Goal: Find specific page/section: Find specific page/section

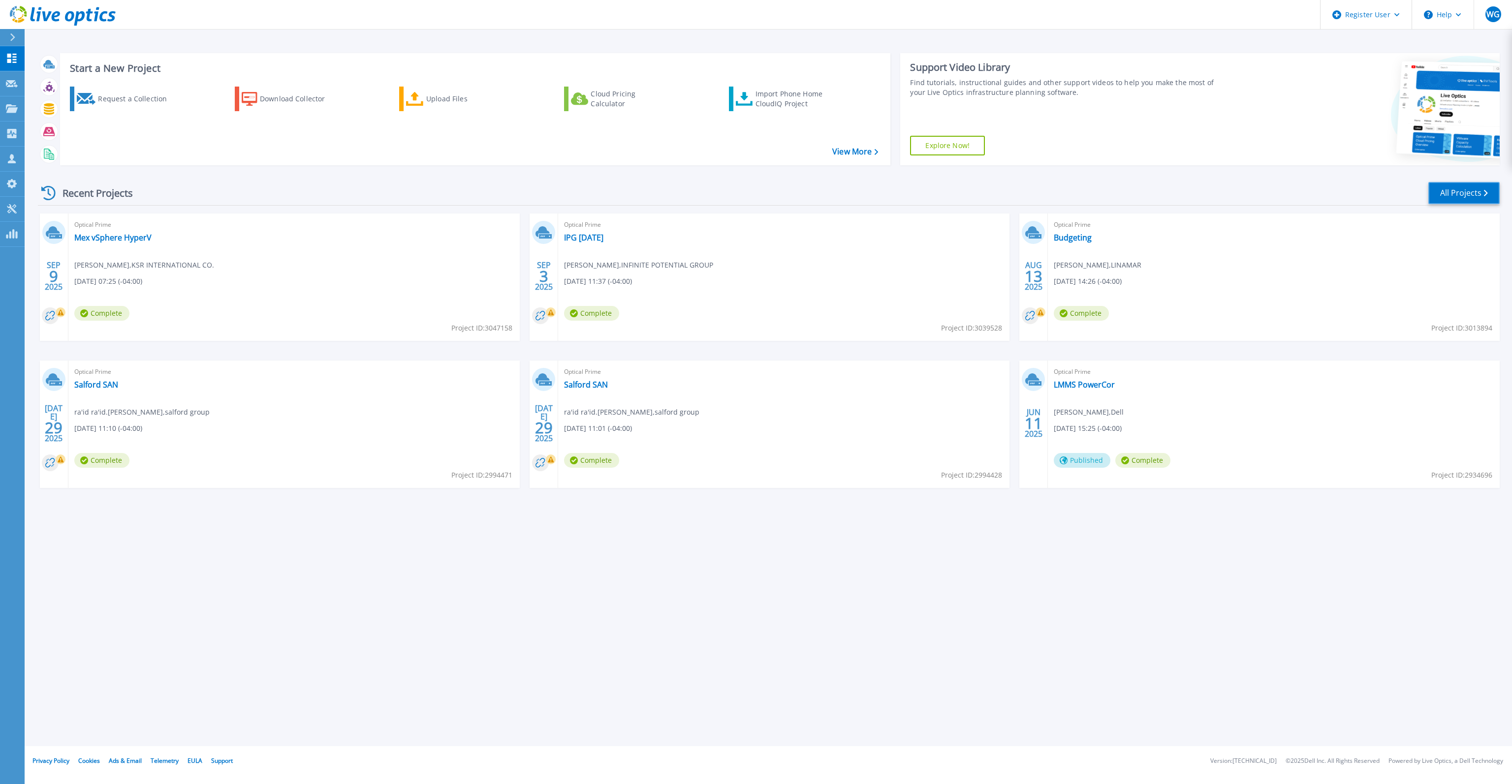
click at [1448, 196] on link "All Projects" at bounding box center [1464, 193] width 71 height 23
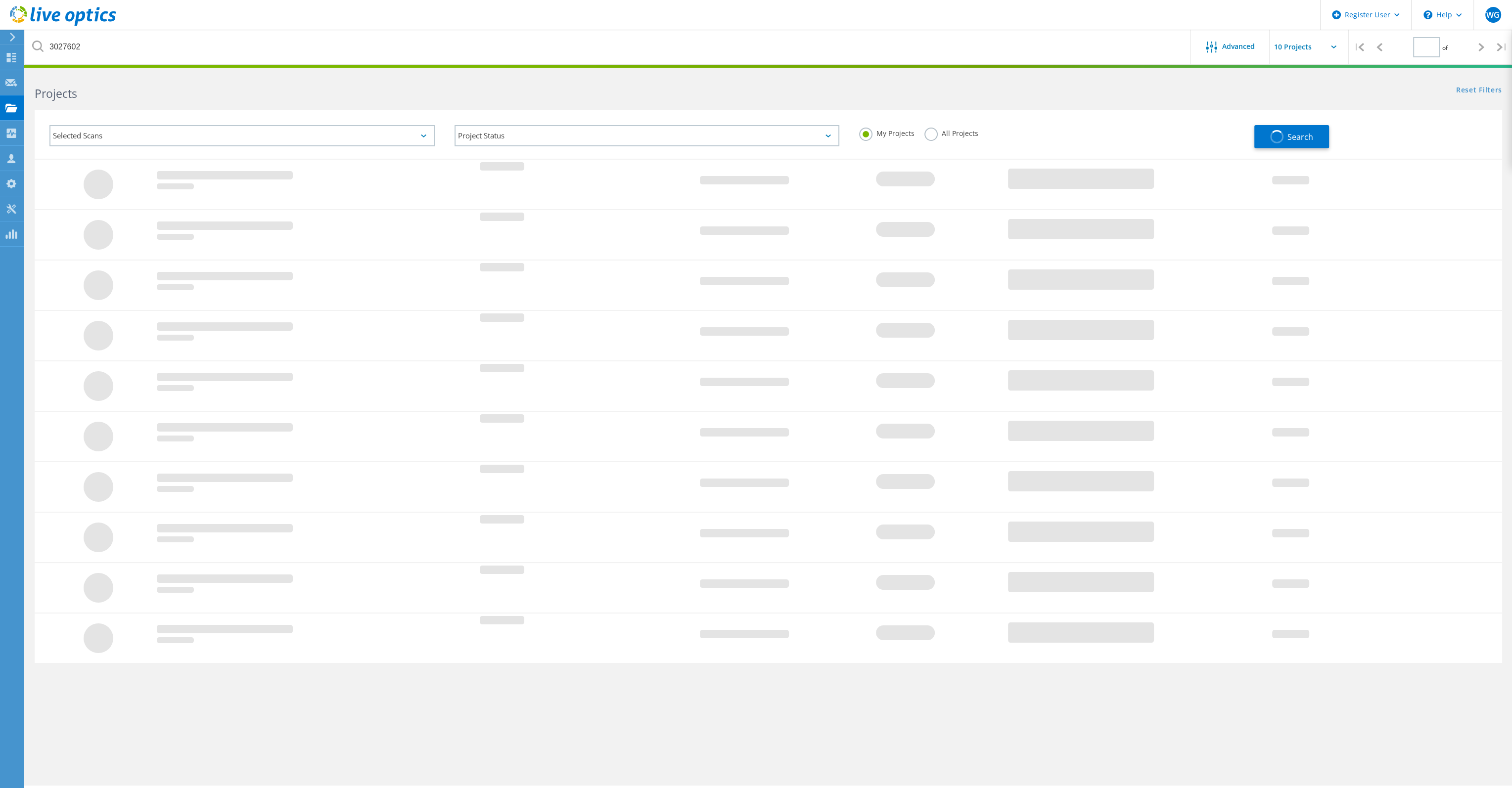
type input "1"
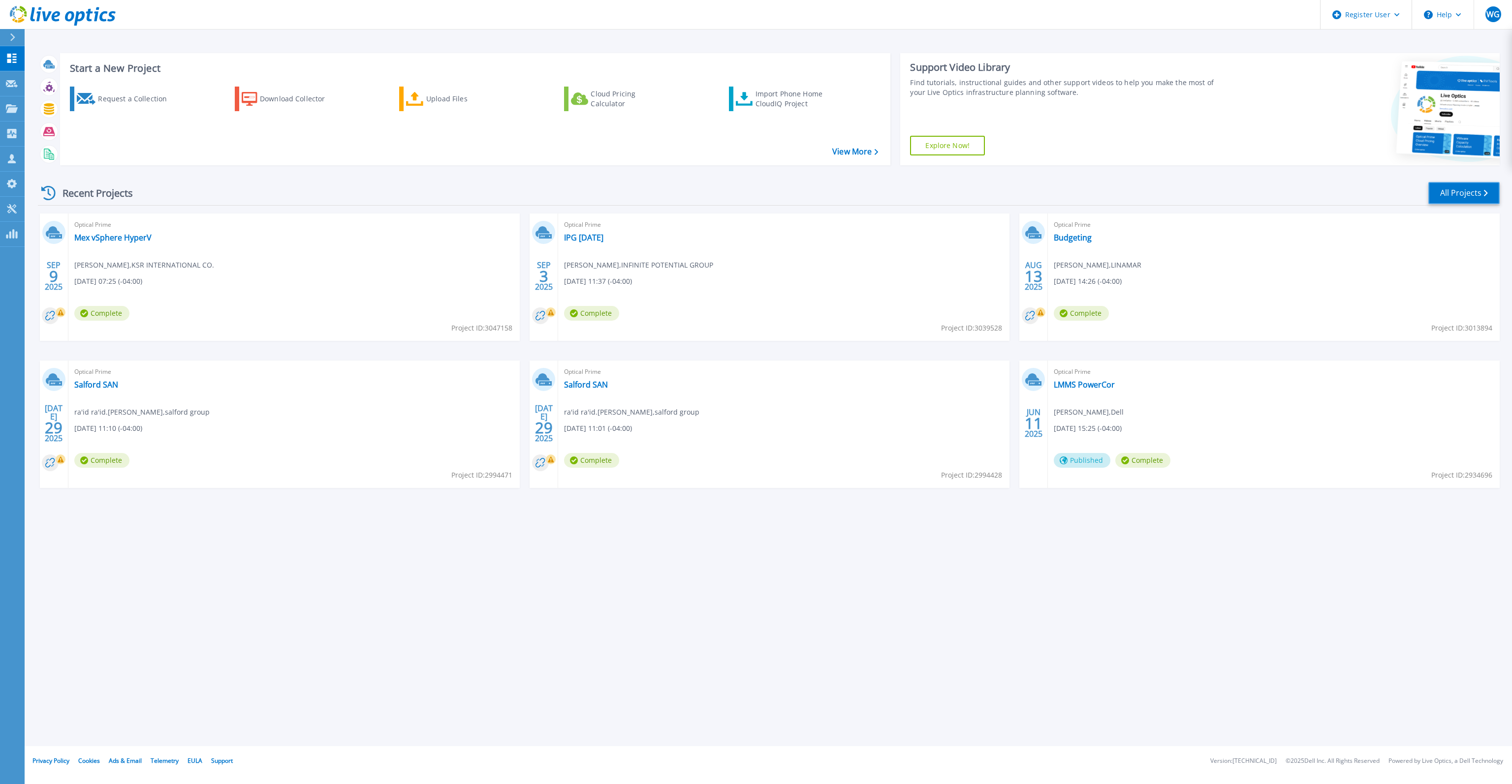
click at [1461, 192] on link "All Projects" at bounding box center [1464, 193] width 71 height 23
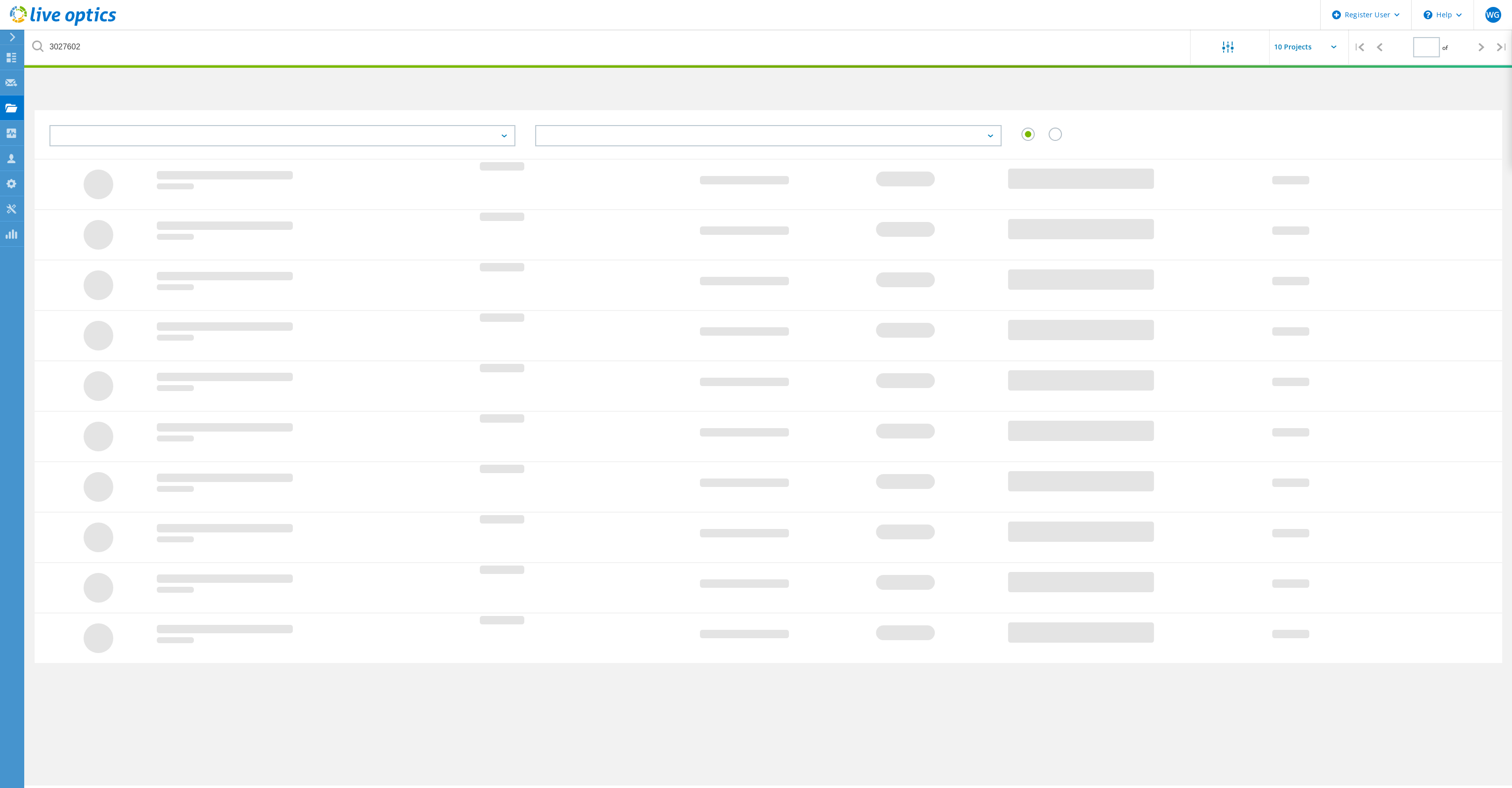
type input "1"
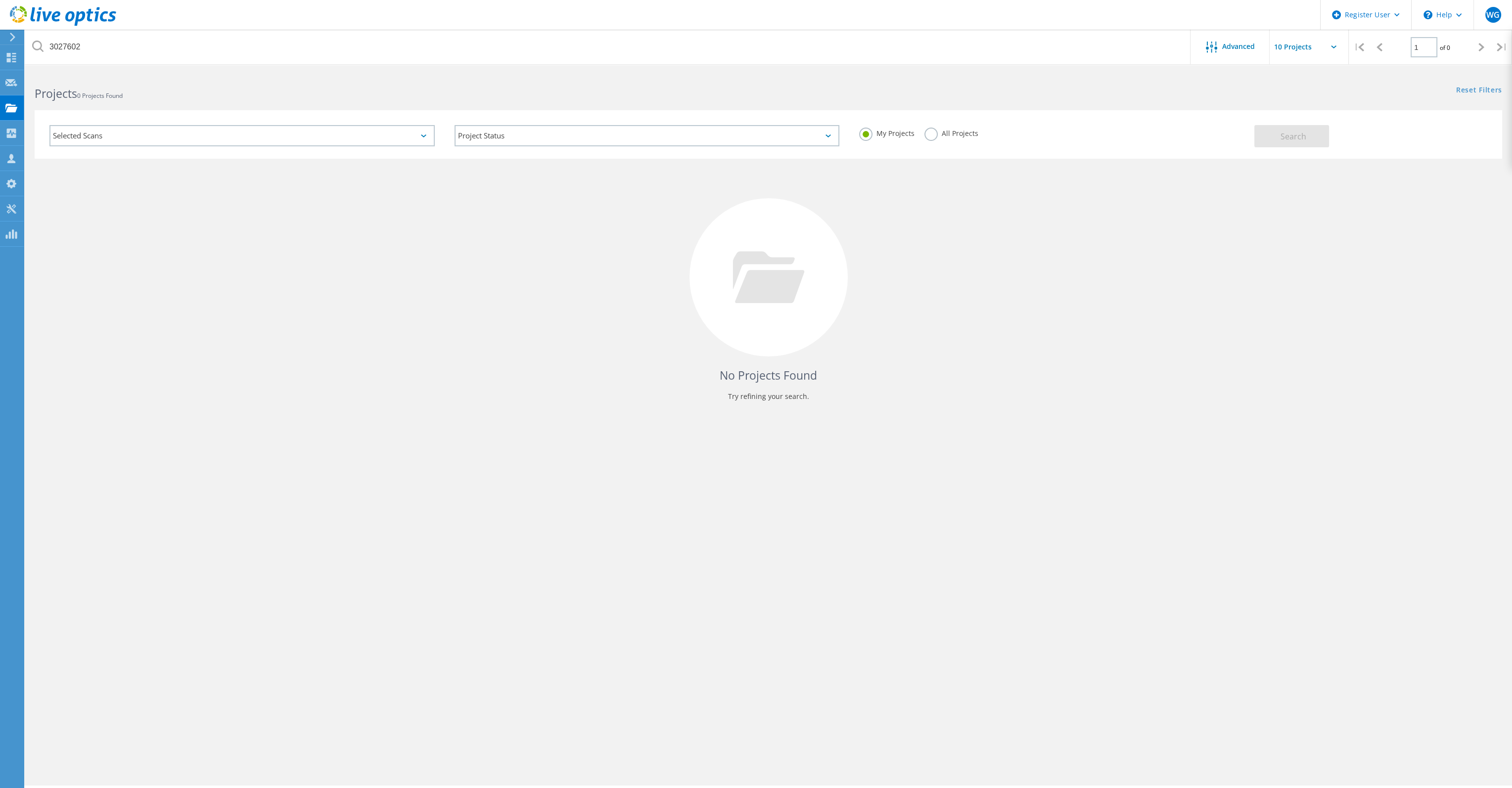
click at [928, 134] on label "All Projects" at bounding box center [952, 132] width 54 height 9
click at [0, 0] on input "All Projects" at bounding box center [0, 0] width 0 height 0
click at [873, 133] on label "My Projects" at bounding box center [887, 132] width 55 height 9
click at [0, 0] on input "My Projects" at bounding box center [0, 0] width 0 height 0
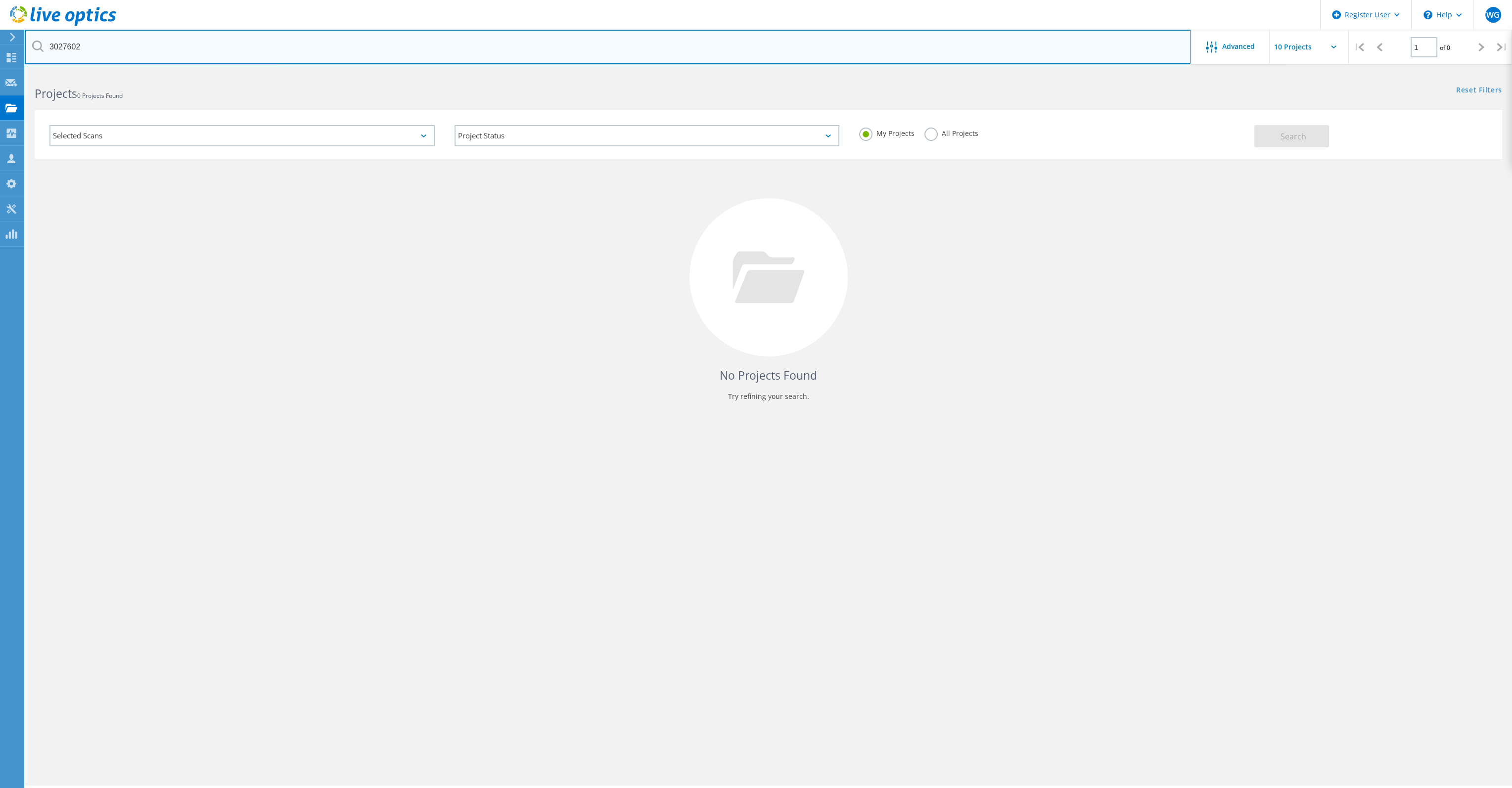
drag, startPoint x: 117, startPoint y: 48, endPoint x: -113, endPoint y: 20, distance: 231.7
click at [0, 20] on html "Register User \n Help Explore Helpful Articles Contact Support WG Dell User Way…" at bounding box center [756, 408] width 1512 height 816
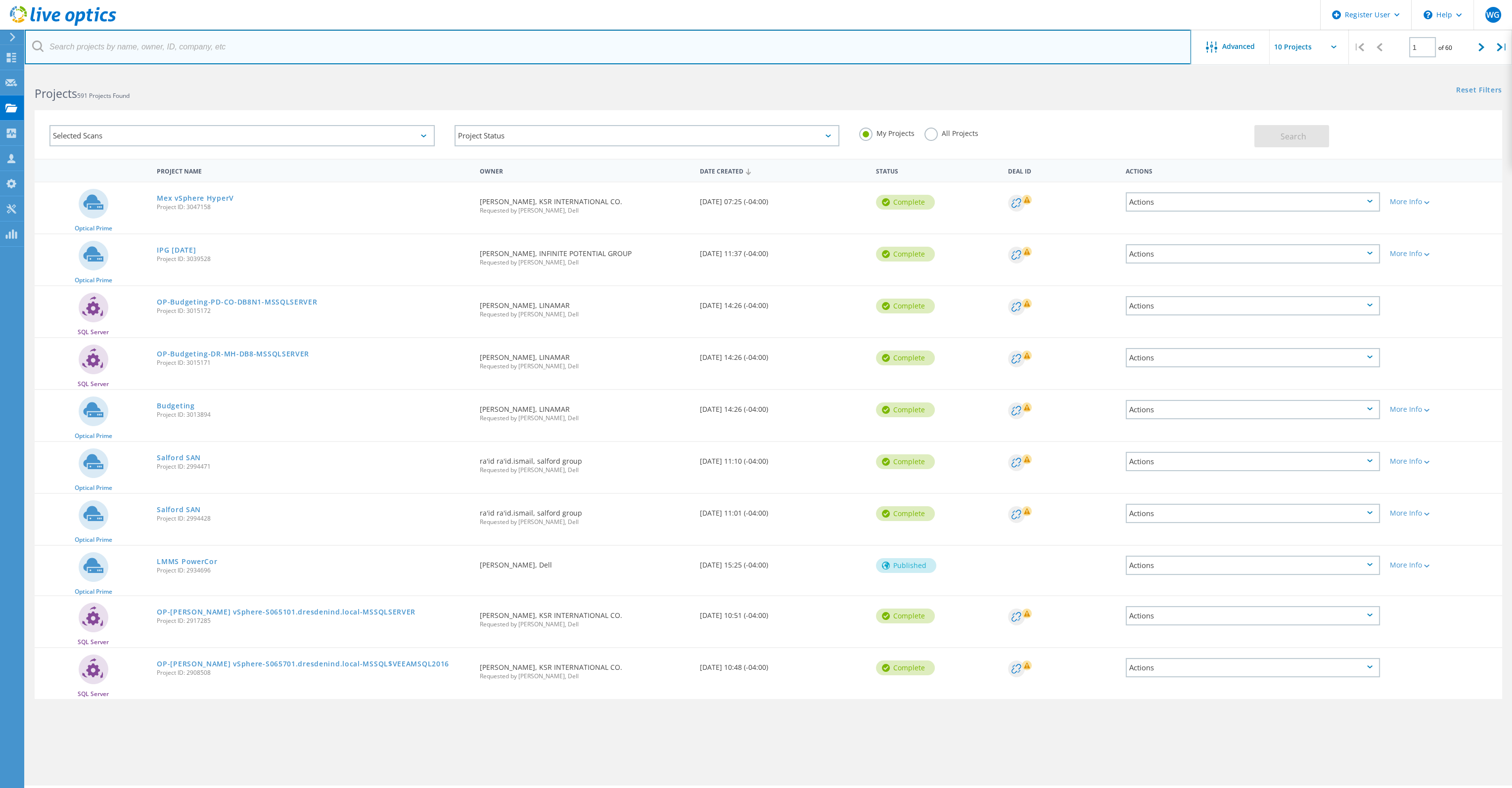
scroll to position [27, 0]
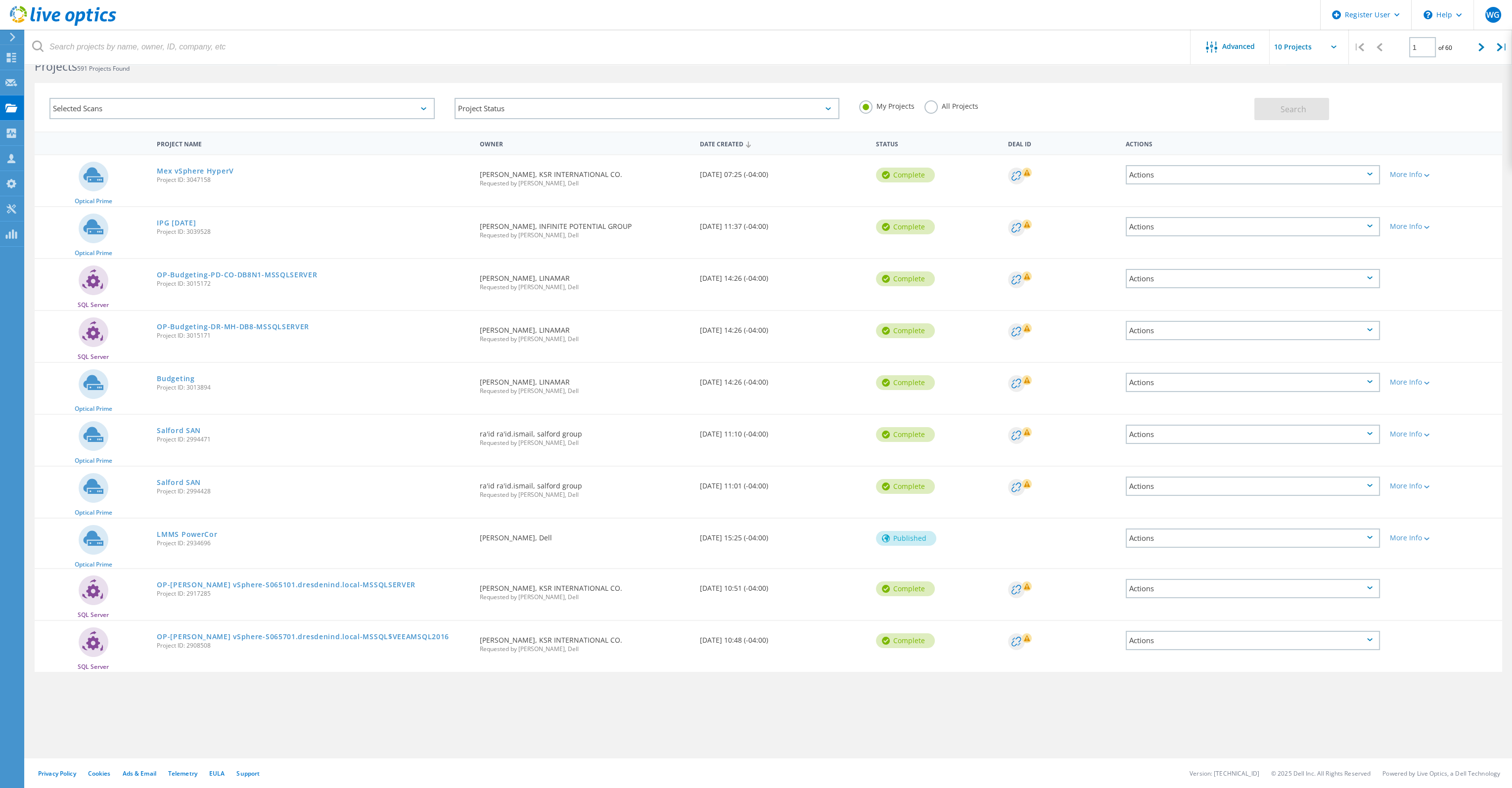
click at [1333, 43] on input "text" at bounding box center [1319, 47] width 99 height 34
click at [1304, 116] on div "Show 40 Projects" at bounding box center [1319, 122] width 98 height 16
type input "Show 40 Projects"
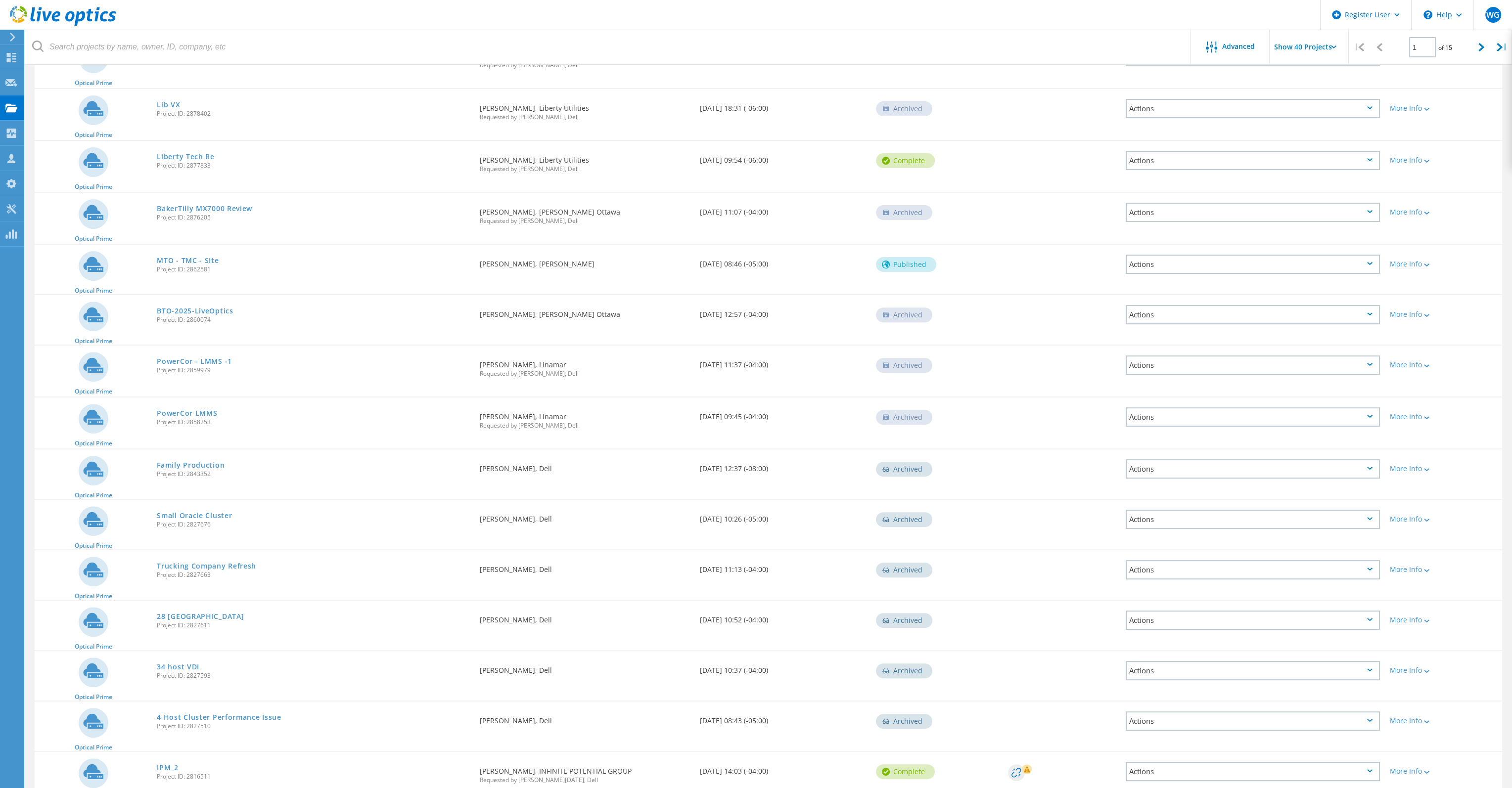
scroll to position [670, 0]
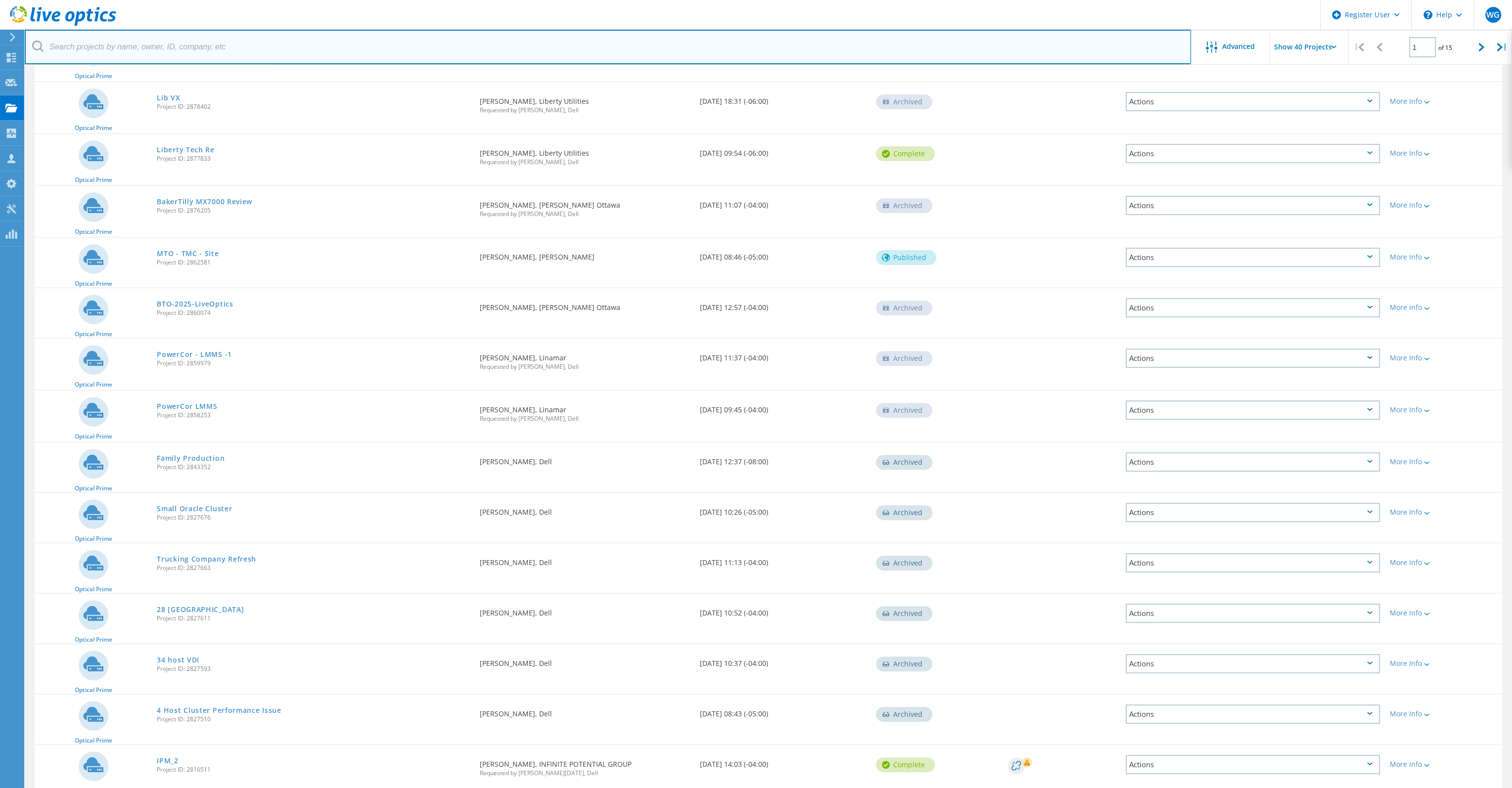
click at [904, 53] on input "text" at bounding box center [608, 47] width 1166 height 34
click at [681, 55] on input "text" at bounding box center [608, 47] width 1166 height 34
type input "Ralph.Yorke@skyjack.com"
click at [1066, 47] on input "Ralph.Yorke@skyjack.com" at bounding box center [608, 47] width 1166 height 34
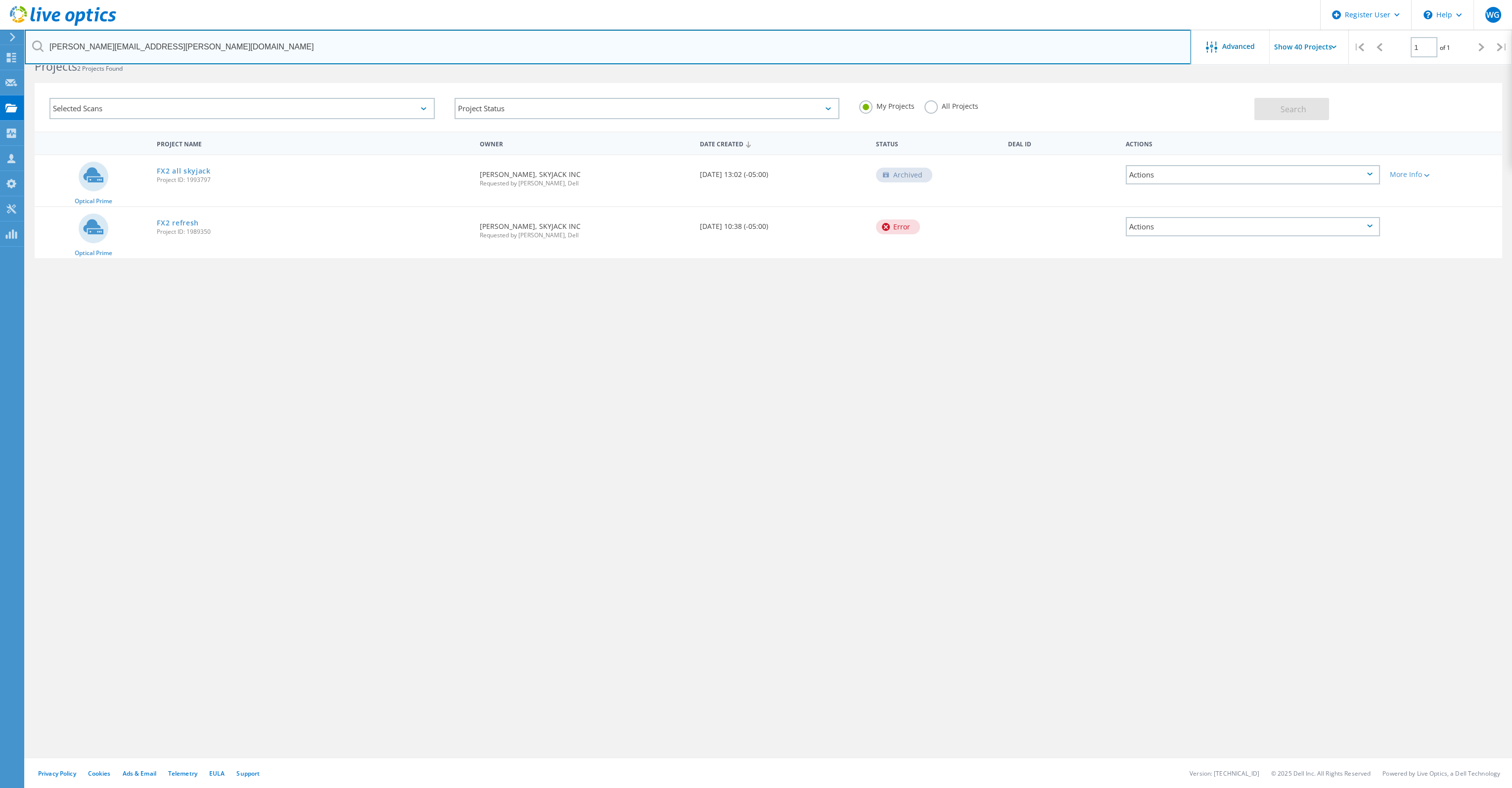
scroll to position [27, 0]
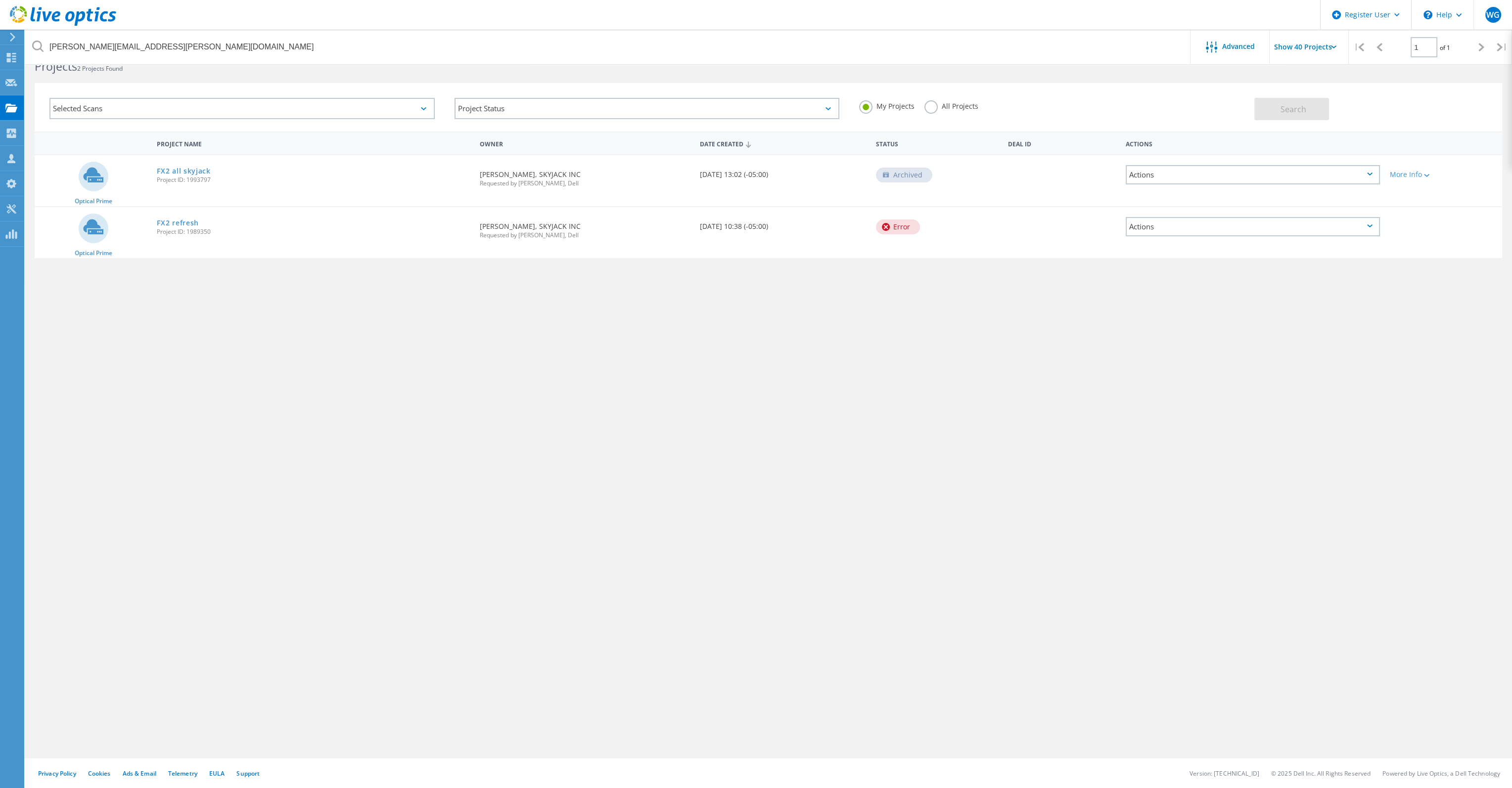
click at [927, 104] on label "All Projects" at bounding box center [952, 105] width 54 height 9
click at [0, 0] on input "All Projects" at bounding box center [0, 0] width 0 height 0
click at [1274, 104] on button "Search" at bounding box center [1292, 109] width 74 height 23
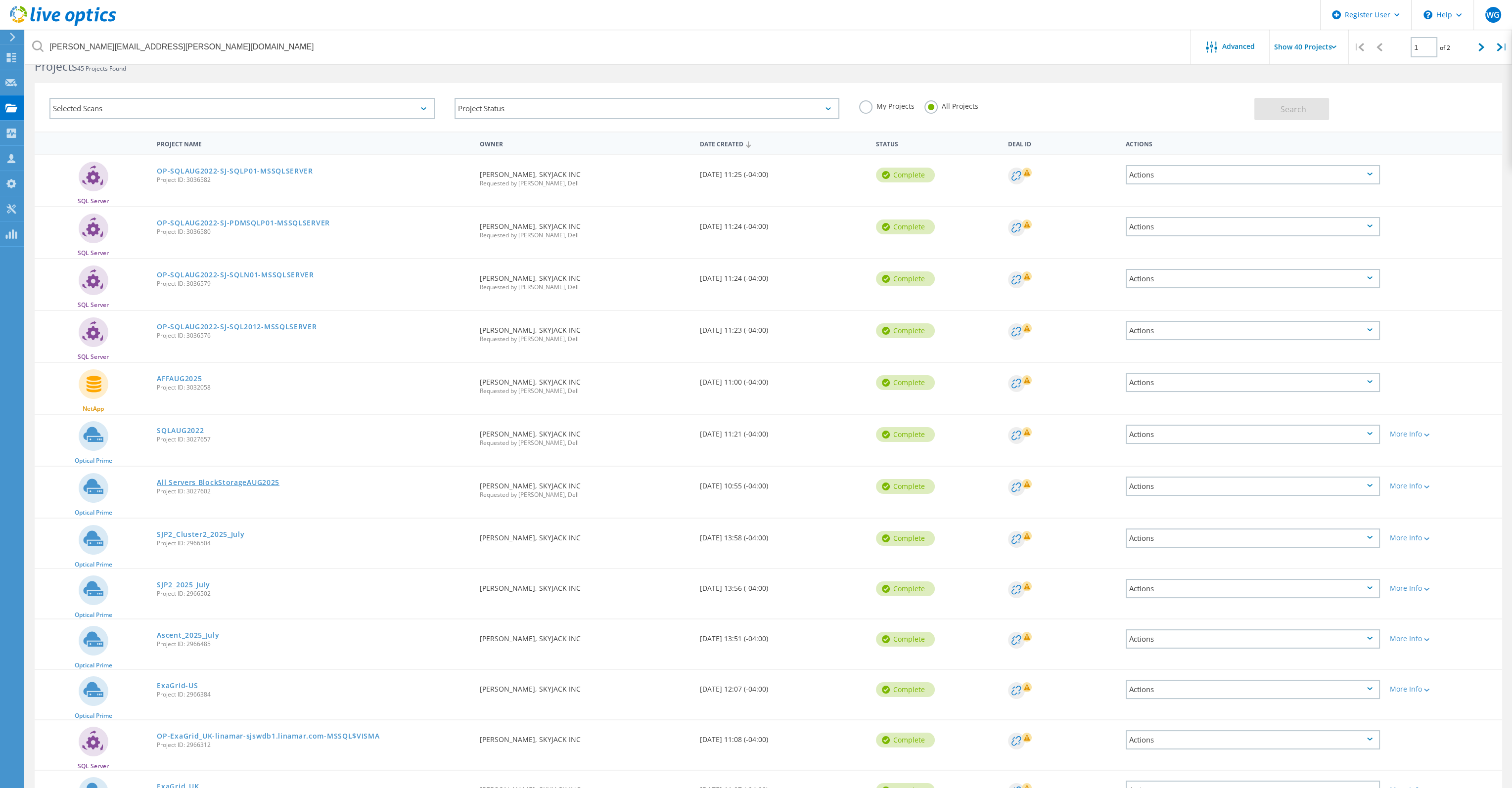
click at [236, 482] on link "All Servers BlockStorageAUG2025" at bounding box center [218, 482] width 123 height 7
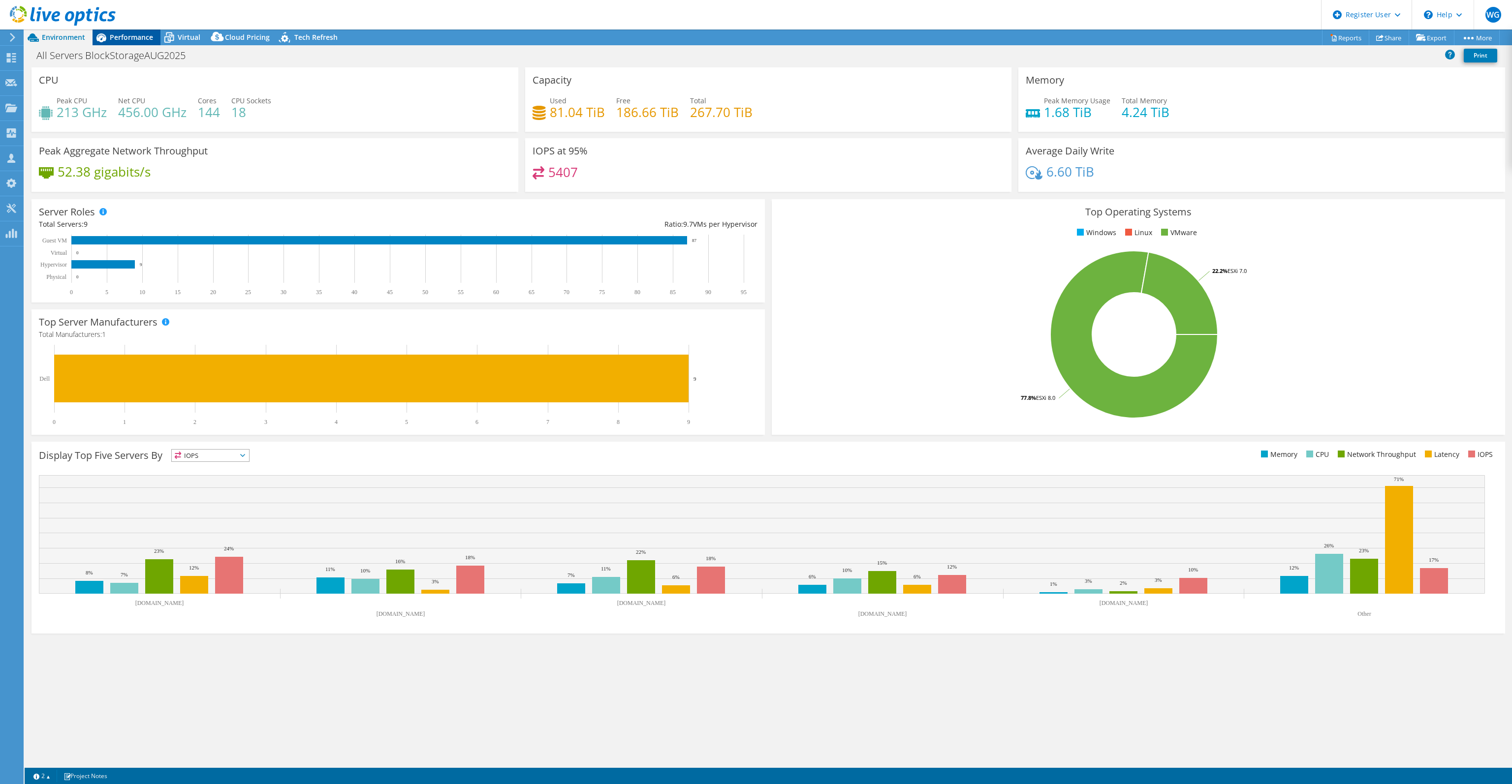
click at [138, 36] on span "Performance" at bounding box center [131, 37] width 44 height 9
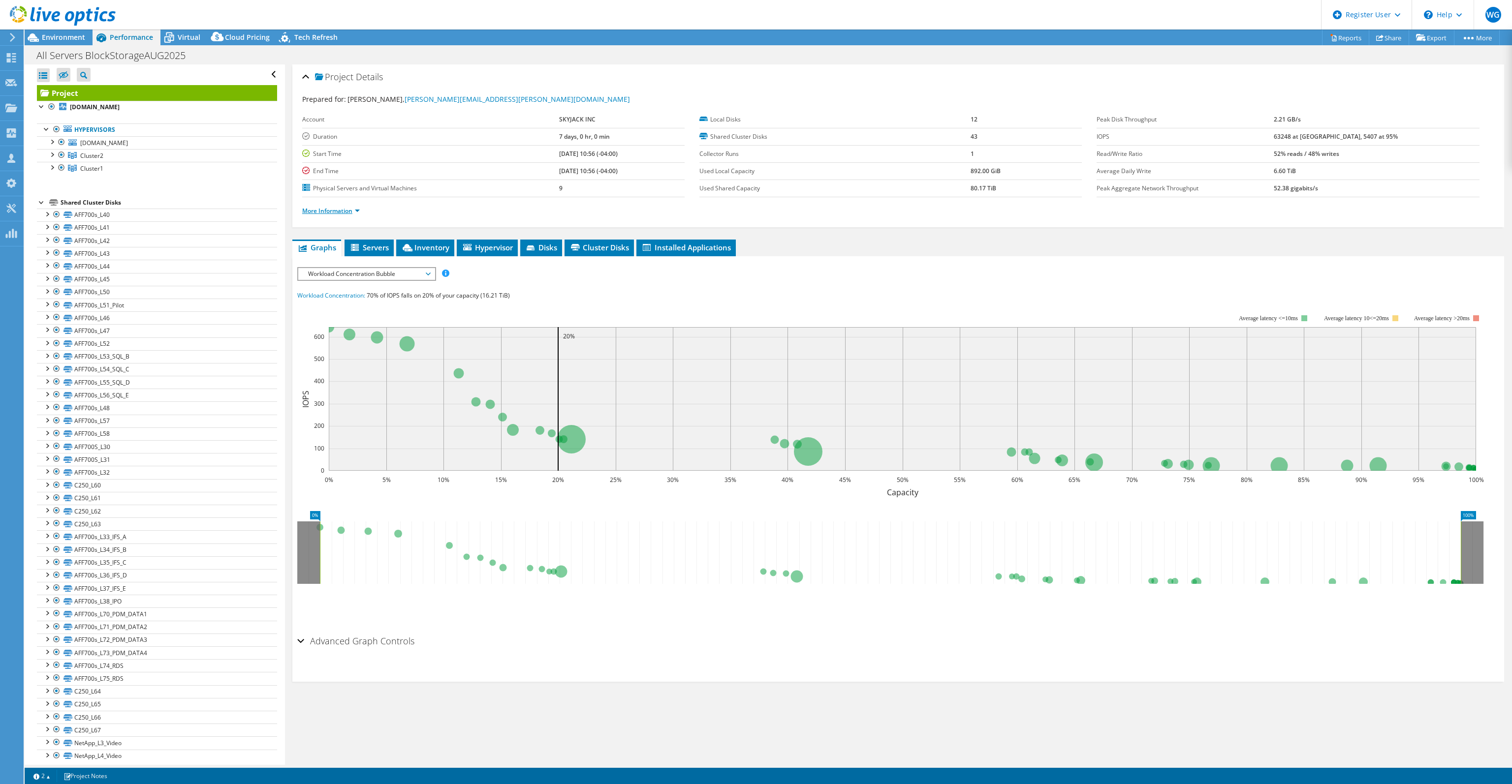
click at [344, 207] on link "More Information" at bounding box center [330, 211] width 57 height 9
